Goal: Transaction & Acquisition: Purchase product/service

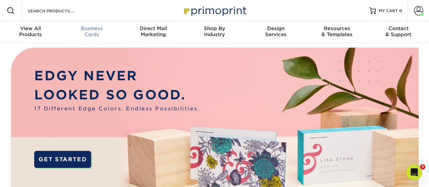
click at [86, 31] on span "Business" at bounding box center [91, 28] width 61 height 6
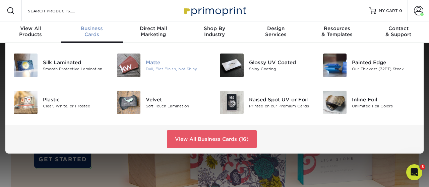
click at [137, 67] on img at bounding box center [129, 66] width 24 height 24
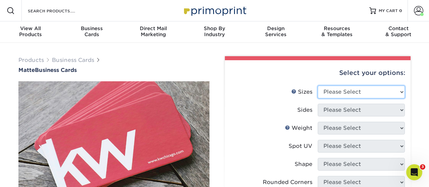
select select "2.00x3.50"
click option "2" x 3.5" - Standard" at bounding box center [0, 0] width 0 height 0
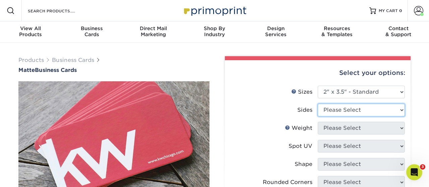
click at [318, 104] on select "Please Select Print Both Sides Print Front Only" at bounding box center [361, 110] width 87 height 13
select select "13abbda7-1d64-4f25-8bb2-c179b224825d"
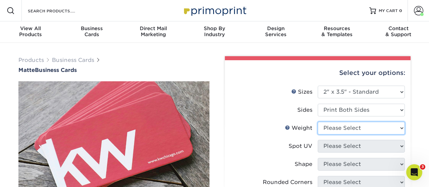
click at [318, 122] on select "Please Select 16PT 14PT" at bounding box center [361, 128] width 87 height 13
select select "14PT"
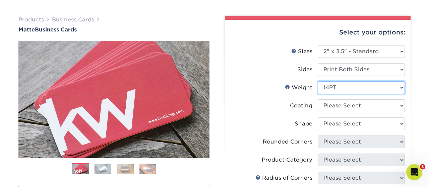
scroll to position [70, 0]
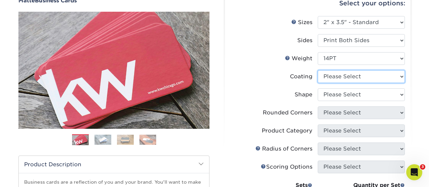
click at [318, 70] on select at bounding box center [361, 76] width 87 height 13
select select "121bb7b5-3b4d-429f-bd8d-bbf80e953313"
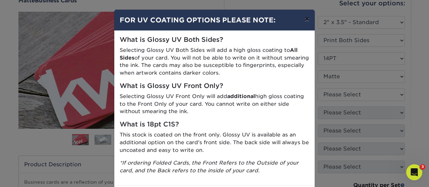
click at [304, 19] on button "×" at bounding box center [306, 19] width 15 height 19
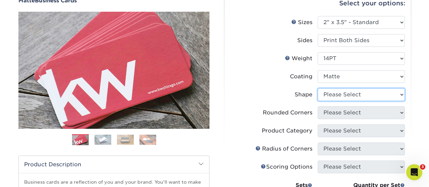
click at [318, 88] on select "Please Select Standard" at bounding box center [361, 94] width 87 height 13
select select "standard"
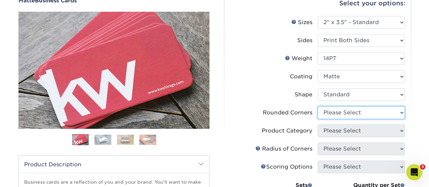
click at [318, 107] on select "Please Select Yes - Round 2 Corners Yes - Round 4 Corners No" at bounding box center [361, 113] width 87 height 13
select select "0"
click option "No" at bounding box center [0, 0] width 0 height 0
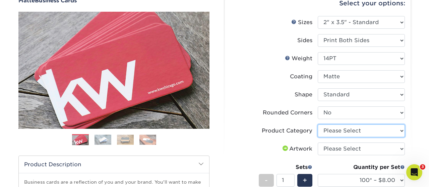
click at [318, 125] on select "Please Select Business Cards" at bounding box center [361, 131] width 87 height 13
select select "3b5148f1-0588-4f88-a218-97bcfdce65c1"
click option "Business Cards" at bounding box center [0, 0] width 0 height 0
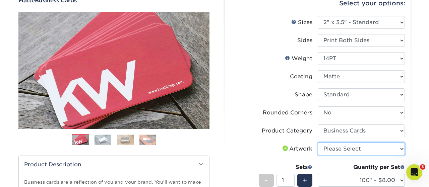
click at [318, 143] on select "Please Select I will upload files I need a design - $100" at bounding box center [361, 149] width 87 height 13
select select "upload"
click option "I will upload files" at bounding box center [0, 0] width 0 height 0
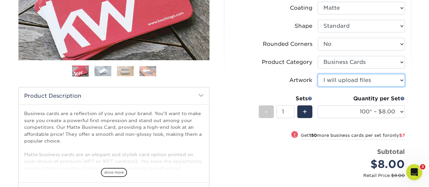
scroll to position [139, 0]
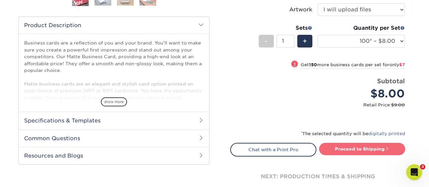
click at [363, 150] on link "Proceed to Shipping" at bounding box center [362, 149] width 86 height 12
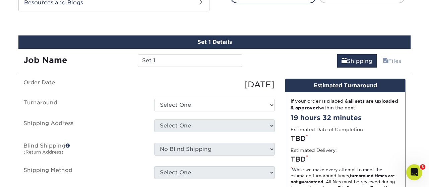
scroll to position [370, 0]
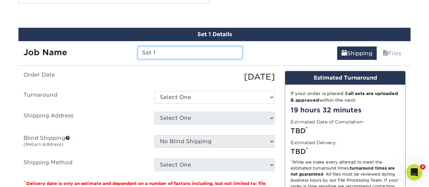
drag, startPoint x: 167, startPoint y: 52, endPoint x: 125, endPoint y: 53, distance: 41.9
click at [138, 53] on input "Set 1" at bounding box center [190, 53] width 104 height 13
type input "Sean Kail"
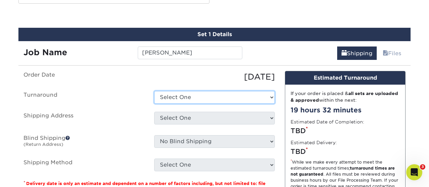
click at [154, 91] on select "Select One 2-4 Business Days 2 Day Next Business Day" at bounding box center [214, 97] width 121 height 13
select select "e6dc3f44-811f-4023-acdf-8cd9144995fc"
click option "2-4 Business Days" at bounding box center [0, 0] width 0 height 0
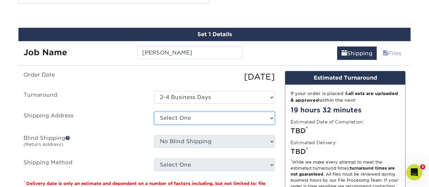
click at [154, 112] on select "Select One 279 Martin Jindra Andres Valladares Anthony Wieczorek Business Cards…" at bounding box center [214, 118] width 121 height 13
click at [181, 119] on select "Select One 279 Martin Jindra Andres Valladares Anthony Wieczorek Business Cards…" at bounding box center [214, 118] width 121 height 13
click at [154, 112] on select "Select One 279 Martin Jindra Andres Valladares Anthony Wieczorek Business Cards…" at bounding box center [214, 118] width 121 height 13
select select "newaddress"
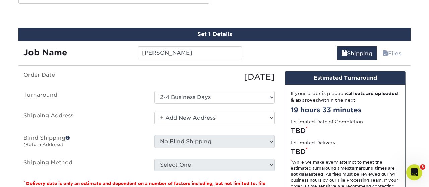
click option "+ Add New Address" at bounding box center [0, 0] width 0 height 0
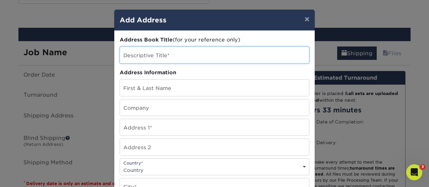
click at [157, 58] on input "text" at bounding box center [214, 55] width 189 height 16
type input "Sean Kail"
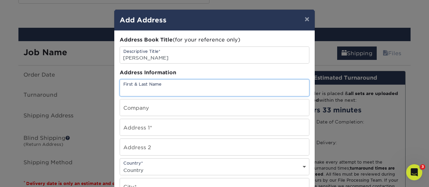
click at [155, 86] on input "text" at bounding box center [214, 88] width 189 height 16
type input "Sean Kail"
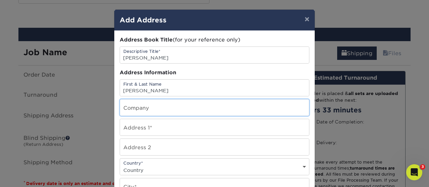
click at [163, 113] on input "text" at bounding box center [214, 107] width 189 height 16
type input "Ohio Medical"
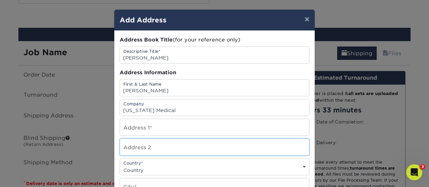
click at [174, 154] on input "text" at bounding box center [214, 147] width 189 height 16
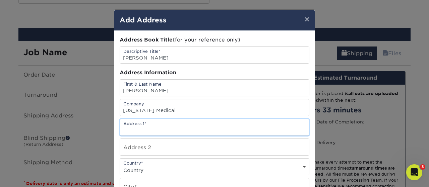
click at [140, 130] on input "text" at bounding box center [214, 127] width 189 height 16
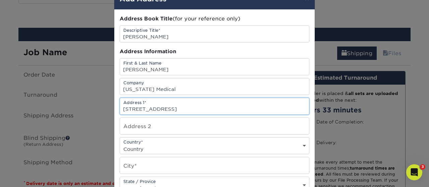
scroll to position [78, 0]
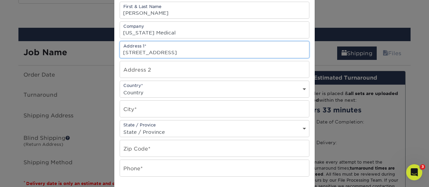
type input "1111 Lakeside Drive"
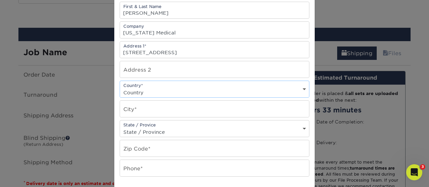
select select "US"
click option "United States" at bounding box center [0, 0] width 0 height 0
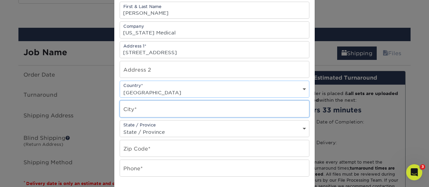
click at [148, 116] on input "text" at bounding box center [214, 109] width 189 height 16
click at [148, 116] on input "G" at bounding box center [214, 109] width 189 height 16
type input "Gurnee"
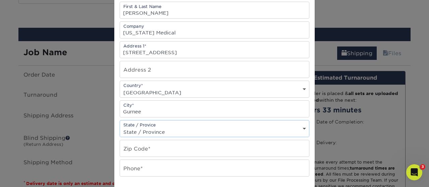
select select "IL"
click option "Illinois" at bounding box center [0, 0] width 0 height 0
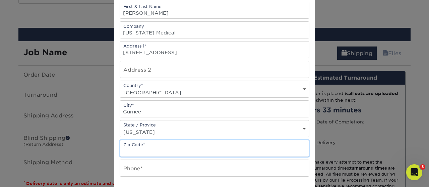
click at [165, 145] on input "text" at bounding box center [214, 148] width 189 height 16
type input "60031"
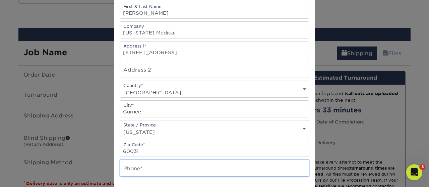
click at [156, 169] on input "text" at bounding box center [214, 168] width 189 height 16
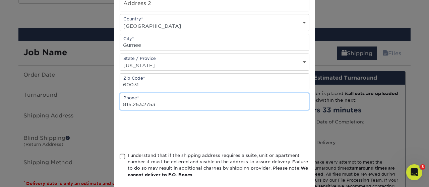
scroll to position [155, 0]
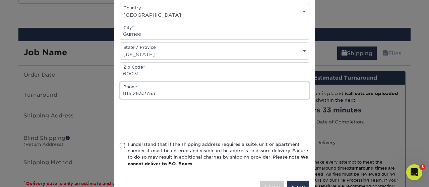
type input "815.253.2753"
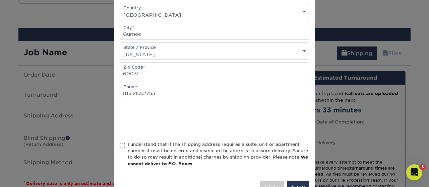
click at [123, 149] on span at bounding box center [123, 146] width 6 height 6
click at [0, 0] on input "I understand that if the shipping address requires a suite, unit or apartment n…" at bounding box center [0, 0] width 0 height 0
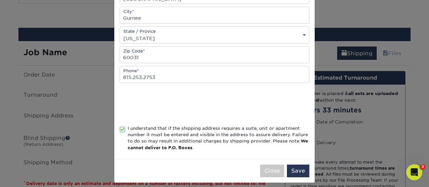
scroll to position [178, 0]
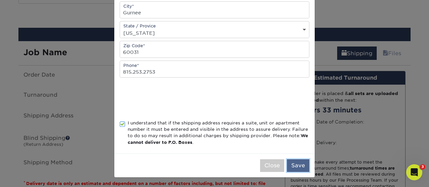
click at [306, 168] on button "Save" at bounding box center [298, 165] width 22 height 13
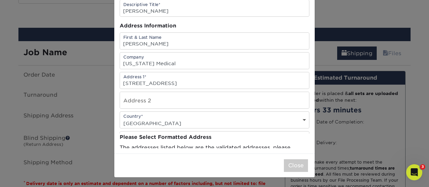
scroll to position [0, 0]
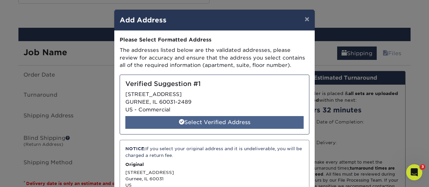
click at [201, 120] on div "Select Verified Address" at bounding box center [214, 122] width 178 height 13
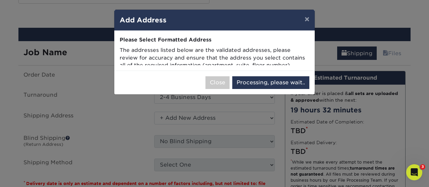
select select "285964"
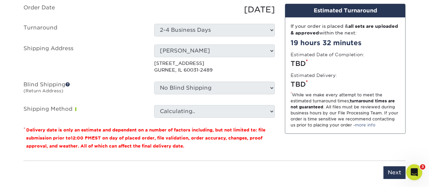
scroll to position [440, 0]
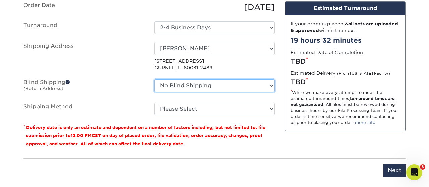
click at [154, 79] on select "No Blind Shipping 279 Martin Jindra Andres Valladares Anthony Wieczorek Busines…" at bounding box center [214, 85] width 121 height 13
select select "67072"
click option "Jarr Printing" at bounding box center [0, 0] width 0 height 0
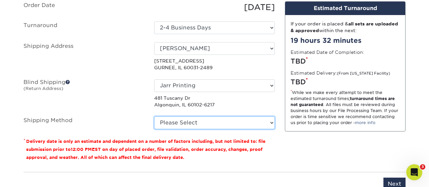
click at [154, 117] on select "Please Select Ground Shipping (+$7.84) 3 Day Shipping Service (+$15.33) 2 Day A…" at bounding box center [214, 123] width 121 height 13
select select "03"
click option "Ground Shipping (+$7.84)" at bounding box center [0, 0] width 0 height 0
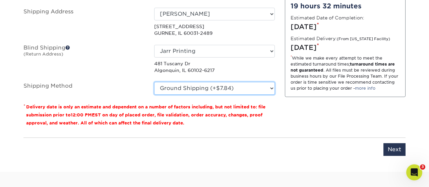
scroll to position [475, 0]
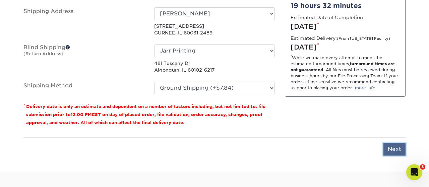
click at [389, 148] on input "Next" at bounding box center [394, 149] width 22 height 13
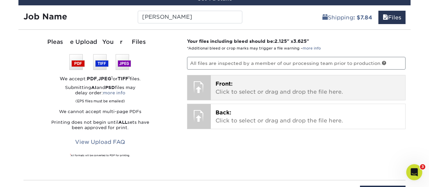
scroll to position [405, 0]
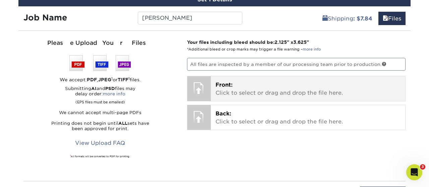
click at [241, 92] on p "Front: Click to select or drag and drop the file here." at bounding box center [307, 89] width 185 height 16
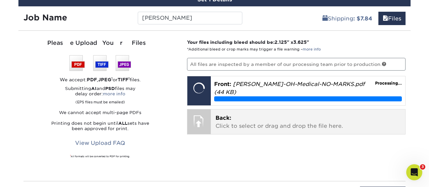
click at [237, 120] on p "Back: Click to select or drag and drop the file here." at bounding box center [307, 122] width 185 height 16
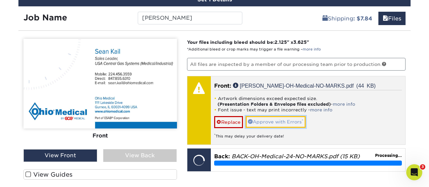
click at [266, 120] on link "Approve with Errors *" at bounding box center [276, 121] width 60 height 11
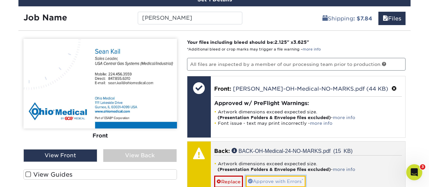
click at [285, 179] on link "Approve with Errors *" at bounding box center [276, 181] width 60 height 11
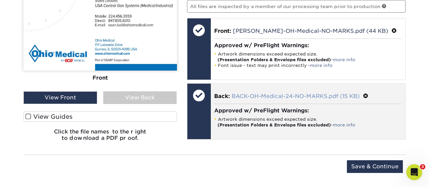
scroll to position [475, 0]
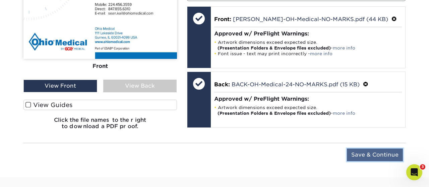
click at [386, 152] on input "Save & Continue" at bounding box center [375, 155] width 56 height 13
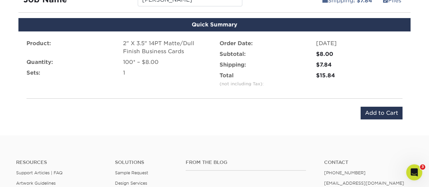
scroll to position [405, 0]
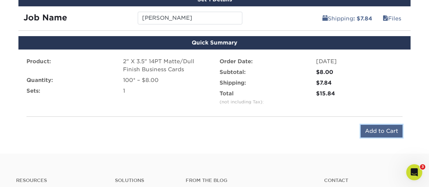
click at [371, 130] on input "Add to Cart" at bounding box center [381, 131] width 42 height 13
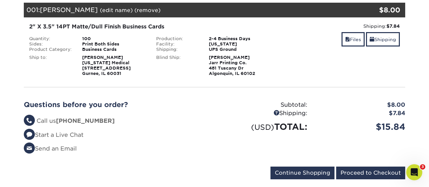
scroll to position [105, 0]
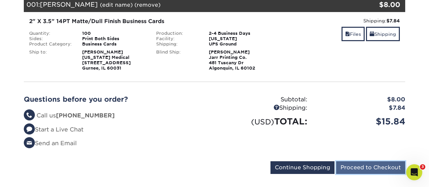
click at [376, 168] on input "Proceed to Checkout" at bounding box center [370, 167] width 69 height 13
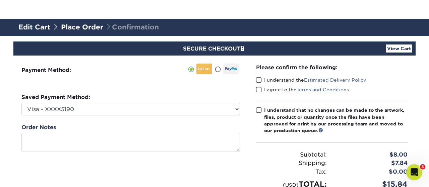
scroll to position [35, 0]
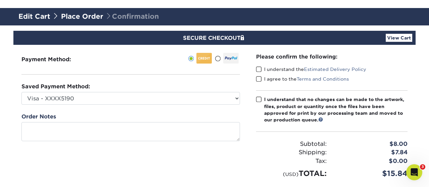
click at [258, 69] on span at bounding box center [259, 69] width 6 height 6
click at [0, 0] on input "I understand the Estimated Delivery Policy" at bounding box center [0, 0] width 0 height 0
click at [261, 78] on span at bounding box center [259, 79] width 6 height 6
click at [0, 0] on input "I agree to the Terms and Conditions" at bounding box center [0, 0] width 0 height 0
click at [261, 100] on span at bounding box center [259, 99] width 6 height 6
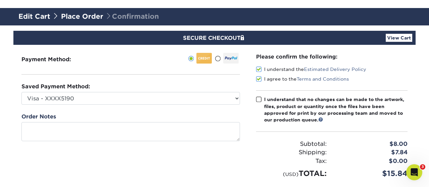
click at [0, 0] on input "I understand that no changes can be made to the artwork, files, product or quan…" at bounding box center [0, 0] width 0 height 0
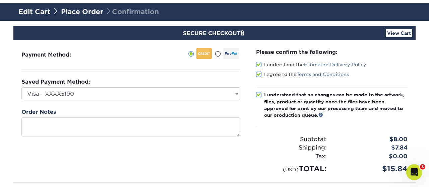
scroll to position [70, 0]
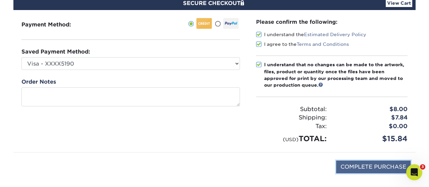
click at [369, 169] on input "COMPLETE PURCHASE" at bounding box center [373, 167] width 74 height 13
type input "PROCESSING, PLEASE WAIT..."
